Goal: Find specific fact: Find contact information

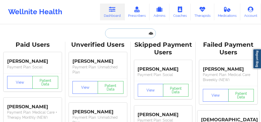
click at [115, 34] on input "text" at bounding box center [130, 34] width 50 height 10
paste input "[EMAIL_ADDRESS][DOMAIN_NAME]"
type input "[EMAIL_ADDRESS][DOMAIN_NAME]"
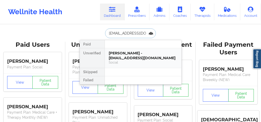
click at [119, 58] on div "[PERSON_NAME] - [EMAIL_ADDRESS][DOMAIN_NAME]" at bounding box center [143, 55] width 68 height 9
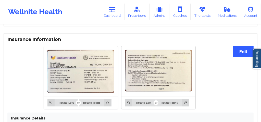
scroll to position [377, 0]
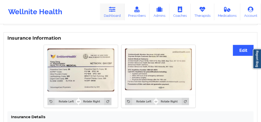
click at [111, 15] on link "Dashboard" at bounding box center [112, 12] width 24 height 17
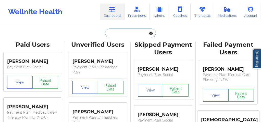
click at [114, 32] on input "text" at bounding box center [130, 34] width 50 height 10
paste input "[EMAIL_ADDRESS][DOMAIN_NAME]"
type input "[EMAIL_ADDRESS][DOMAIN_NAME]"
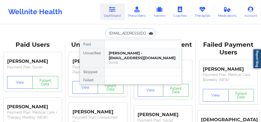
click at [120, 66] on div "[PERSON_NAME] - [EMAIL_ADDRESS][DOMAIN_NAME] Social" at bounding box center [143, 58] width 76 height 20
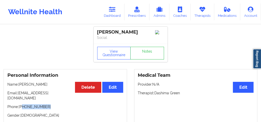
drag, startPoint x: 44, startPoint y: 109, endPoint x: 23, endPoint y: 108, distance: 21.2
click at [23, 108] on p "Phone: [PHONE_NUMBER]" at bounding box center [65, 107] width 116 height 5
copy p "[PHONE_NUMBER]"
click at [111, 13] on link "Dashboard" at bounding box center [112, 12] width 24 height 17
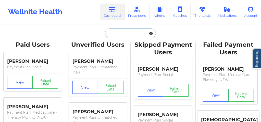
click at [114, 35] on input "text" at bounding box center [130, 34] width 50 height 10
paste input "[PERSON_NAME]"
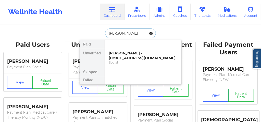
type input "[PERSON_NAME]"
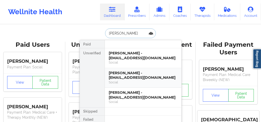
click at [127, 72] on div "[PERSON_NAME] - [EMAIL_ADDRESS][DOMAIN_NAME]" at bounding box center [143, 75] width 68 height 9
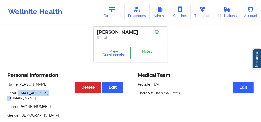
drag, startPoint x: 53, startPoint y: 95, endPoint x: 18, endPoint y: 95, distance: 34.4
click at [18, 95] on p "Email: [EMAIL_ADDRESS][DOMAIN_NAME]" at bounding box center [65, 96] width 116 height 10
copy p "[EMAIL_ADDRESS][DOMAIN_NAME]"
